Goal: Navigation & Orientation: Find specific page/section

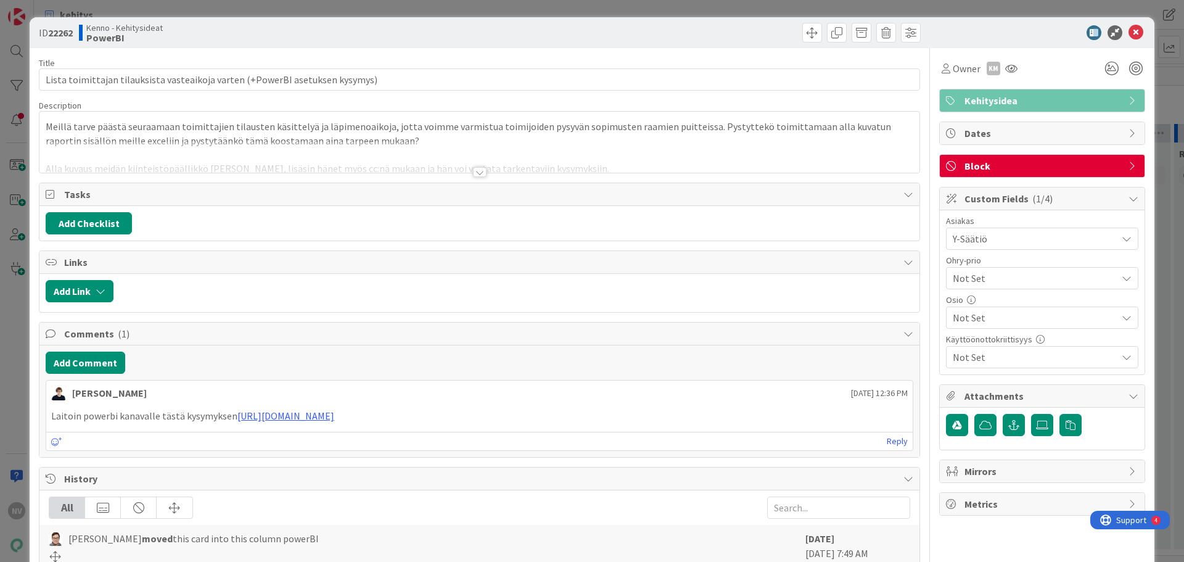
click at [473, 174] on div at bounding box center [480, 172] width 14 height 10
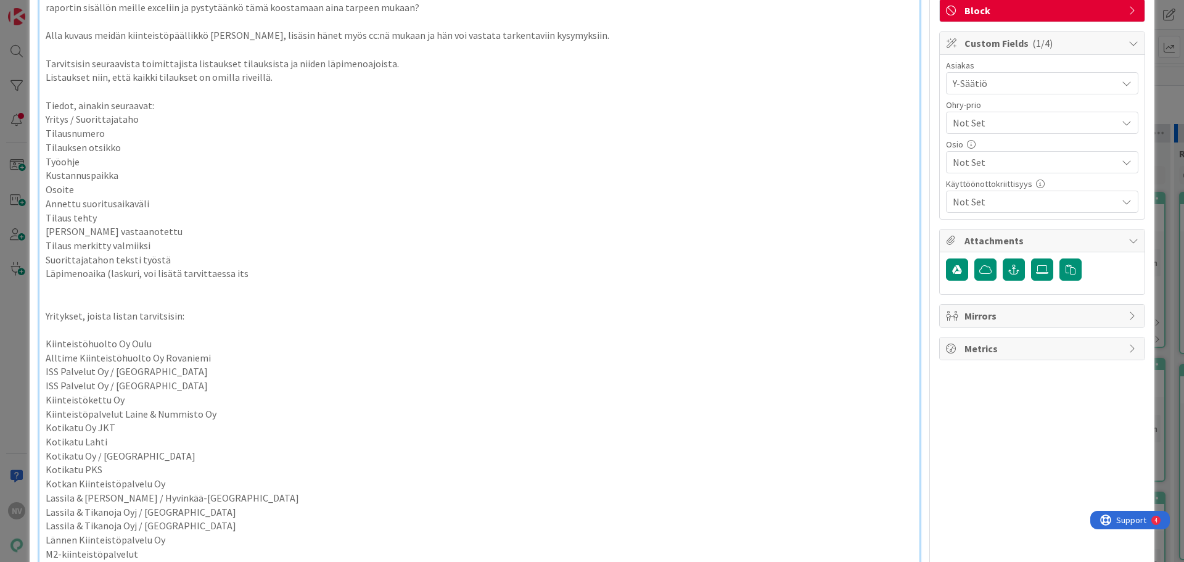
scroll to position [62, 0]
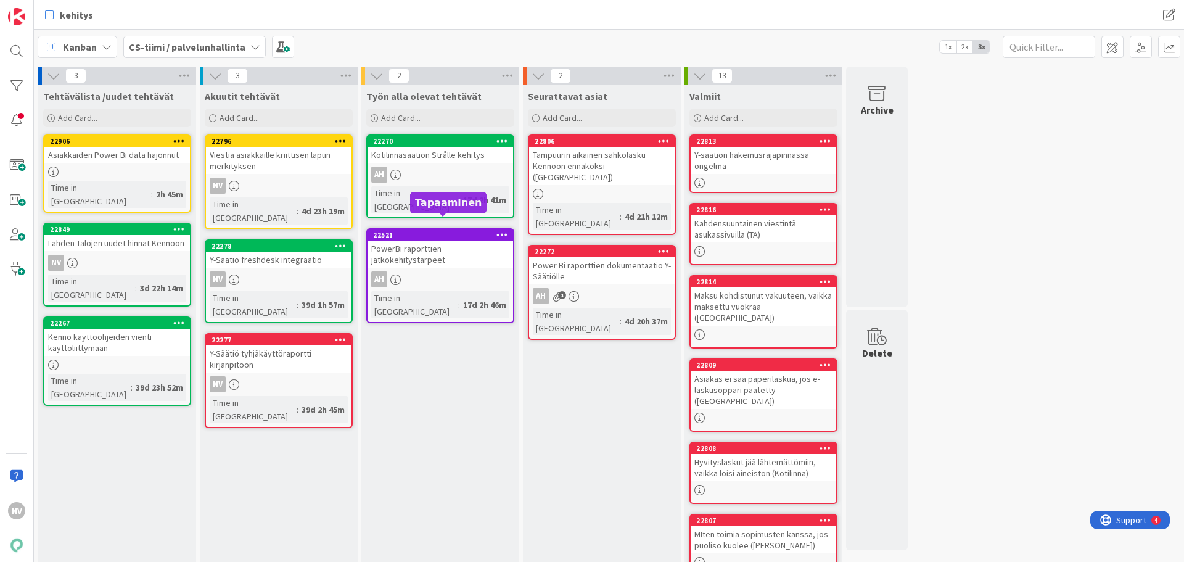
click at [415, 413] on div "Työn alla olevat tehtävät Add Card... 22270 Kotilinnasäätiön Strålle kehitys AH…" at bounding box center [441, 508] width 158 height 846
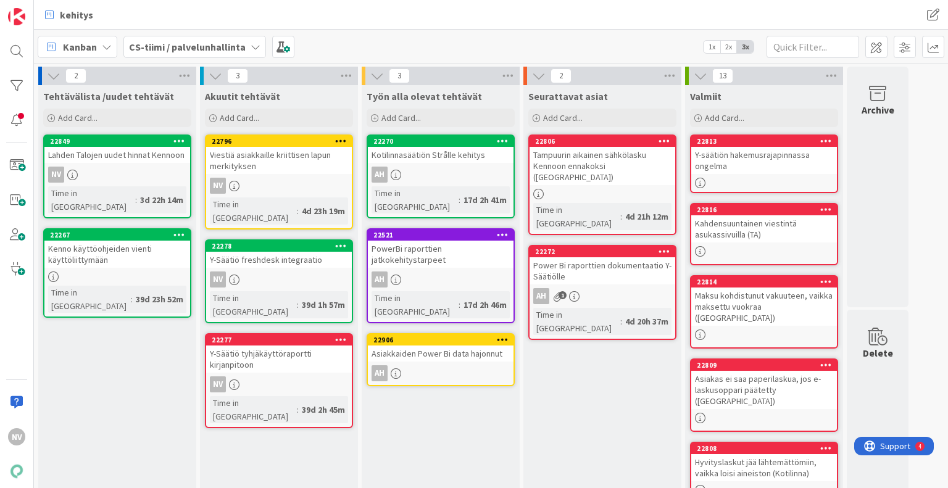
click at [250, 49] on icon at bounding box center [255, 47] width 10 height 10
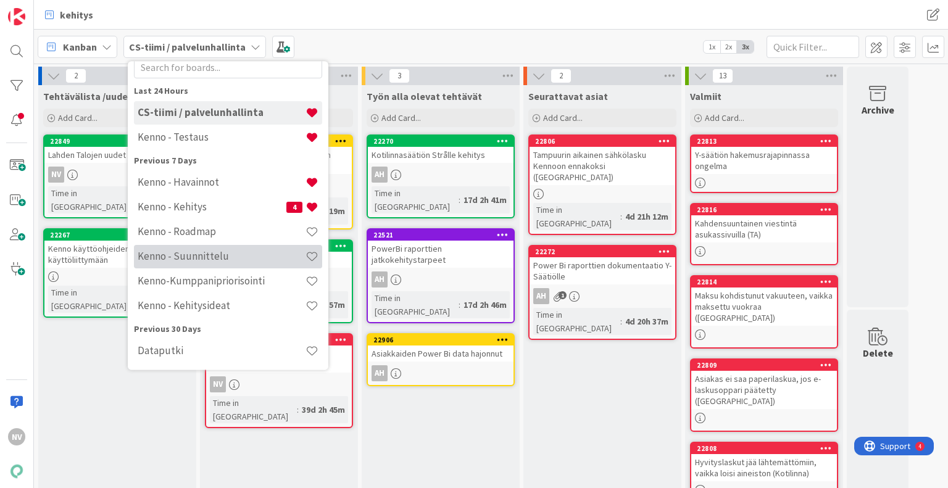
scroll to position [85, 0]
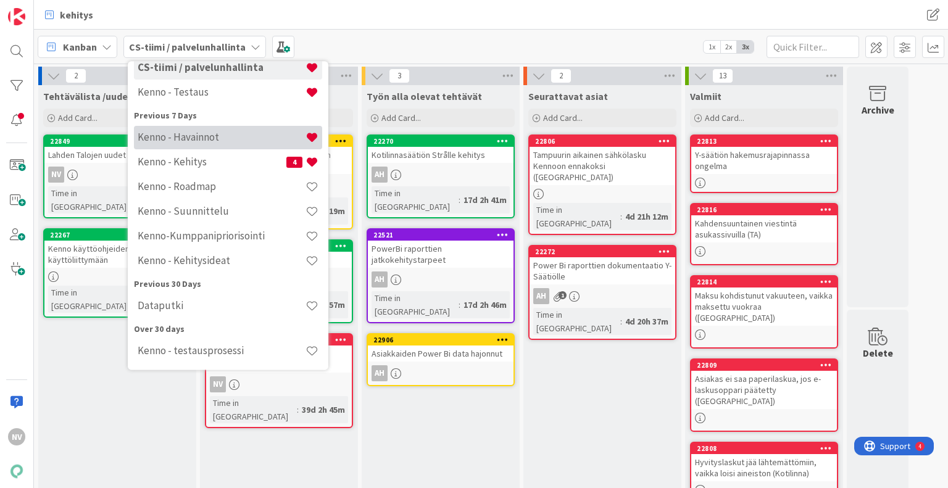
click at [225, 138] on h4 "Kenno - Havainnot" at bounding box center [222, 137] width 168 height 12
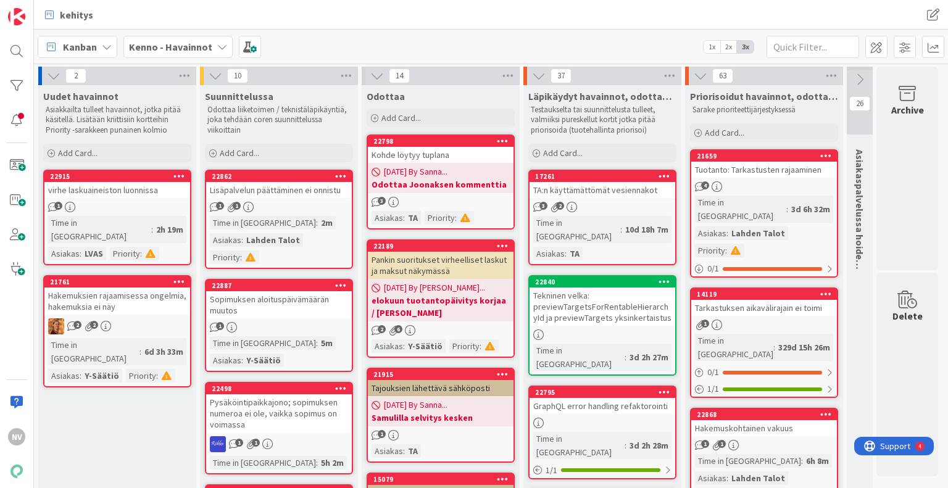
click at [202, 43] on b "Kenno - Havainnot" at bounding box center [170, 47] width 83 height 12
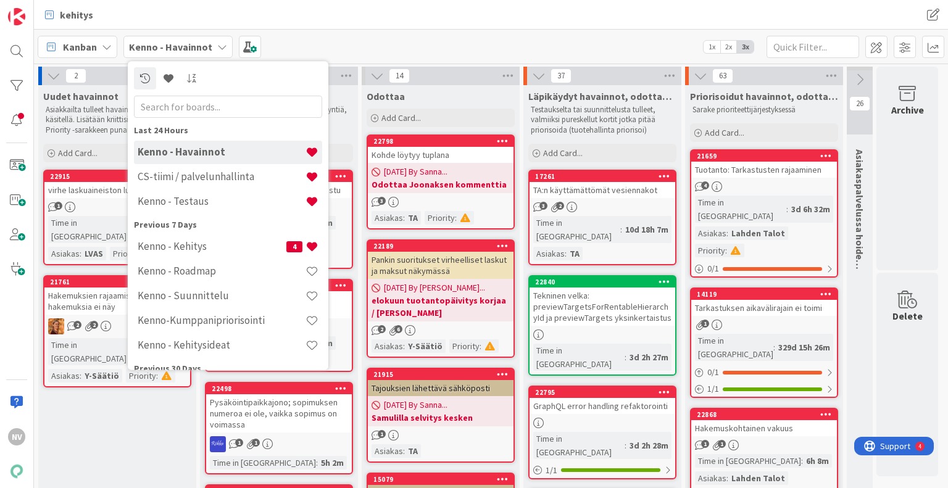
click at [442, 39] on div "Kanban Kenno - Havainnot Last 24 Hours Kenno - Havainnot CS-tiimi / palvelunhal…" at bounding box center [491, 47] width 914 height 34
